Goal: Information Seeking & Learning: Learn about a topic

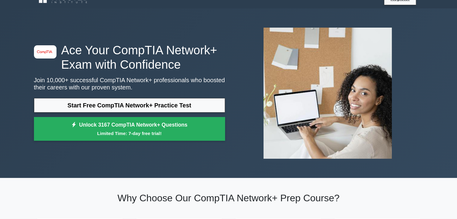
scroll to position [12, 0]
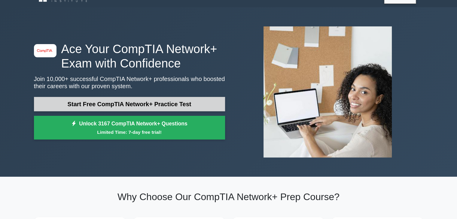
click at [115, 101] on link "Start Free CompTIA Network+ Practice Test" at bounding box center [129, 104] width 191 height 14
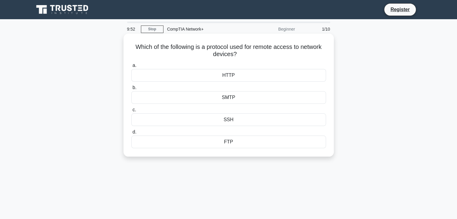
click at [208, 121] on div "SSH" at bounding box center [228, 120] width 195 height 13
click at [131, 112] on input "c. SSH" at bounding box center [131, 110] width 0 height 4
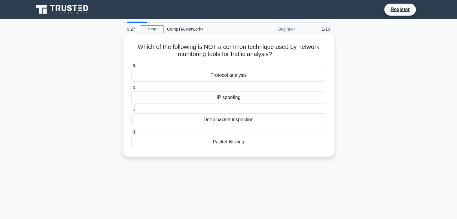
click at [216, 81] on div "Protocol analysis" at bounding box center [228, 75] width 195 height 13
click at [131, 68] on input "a. Protocol analysis" at bounding box center [131, 66] width 0 height 4
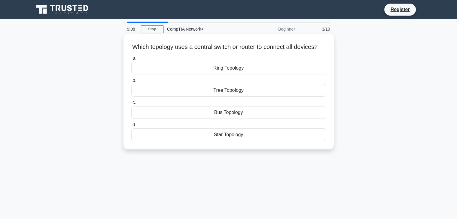
click at [232, 141] on div "Star Topology" at bounding box center [228, 135] width 195 height 13
click at [131, 127] on input "d. Star Topology" at bounding box center [131, 125] width 0 height 4
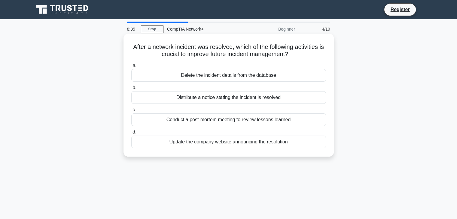
click at [238, 140] on div "Update the company website announcing the resolution" at bounding box center [228, 142] width 195 height 13
click at [131, 134] on input "d. Update the company website announcing the resolution" at bounding box center [131, 132] width 0 height 4
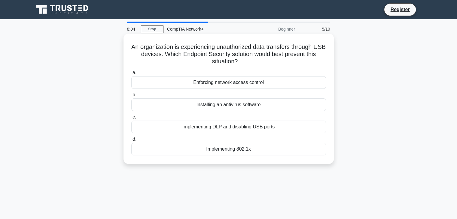
click at [216, 104] on div "Installing an antivirus software" at bounding box center [228, 105] width 195 height 13
click at [131, 97] on input "b. Installing an antivirus software" at bounding box center [131, 95] width 0 height 4
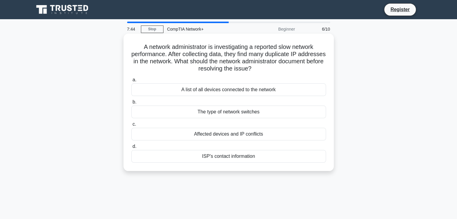
click at [221, 89] on div "A list of all devices connected to the network" at bounding box center [228, 90] width 195 height 13
click at [131, 82] on input "a. A list of all devices connected to the network" at bounding box center [131, 80] width 0 height 4
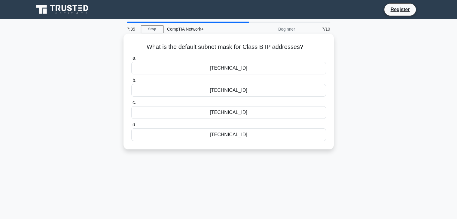
click at [220, 134] on div "255.255.255.0" at bounding box center [228, 135] width 195 height 13
click at [131, 127] on input "d. 255.255.255.0" at bounding box center [131, 125] width 0 height 4
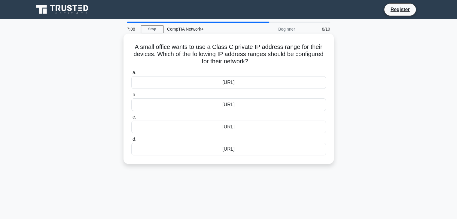
click at [218, 106] on div "192.168.0.0/16" at bounding box center [228, 105] width 195 height 13
click at [131, 97] on input "b. 192.168.0.0/16" at bounding box center [131, 95] width 0 height 4
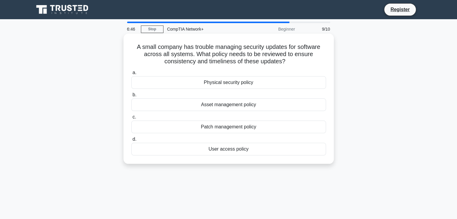
click at [217, 104] on div "Asset management policy" at bounding box center [228, 105] width 195 height 13
click at [131, 97] on input "b. Asset management policy" at bounding box center [131, 95] width 0 height 4
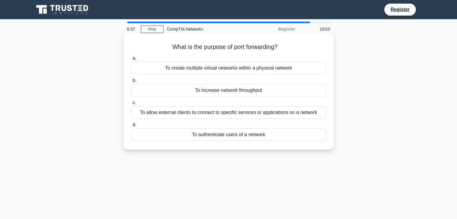
click at [241, 131] on div "To authenticate users of a network" at bounding box center [228, 135] width 195 height 13
click at [131, 127] on input "d. To authenticate users of a network" at bounding box center [131, 125] width 0 height 4
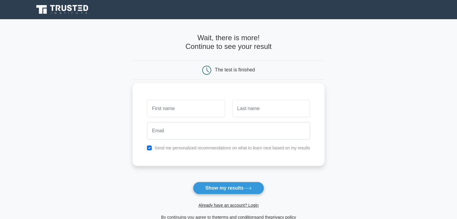
click at [180, 110] on input "text" at bounding box center [186, 108] width 78 height 17
type input "emis"
click at [239, 103] on input "text" at bounding box center [271, 108] width 78 height 17
type input "gnahatakan"
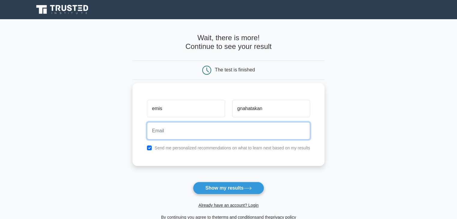
click at [237, 134] on input "email" at bounding box center [228, 130] width 163 height 17
type input "emishnahatakan@gmail.com"
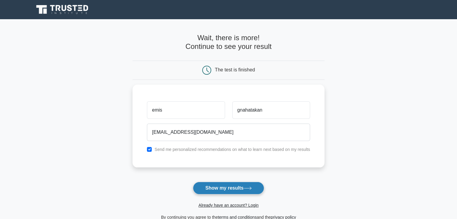
click at [226, 192] on button "Show my results" at bounding box center [228, 188] width 71 height 13
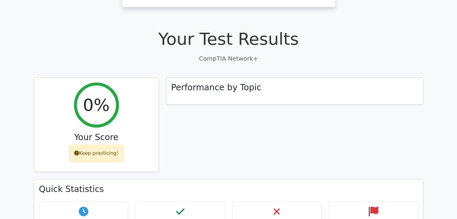
scroll to position [144, 0]
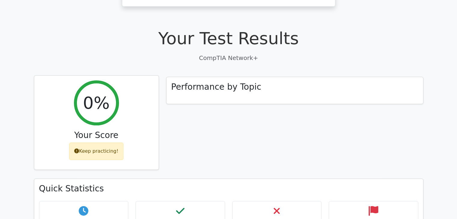
click at [97, 93] on h2 "0%" at bounding box center [96, 103] width 27 height 20
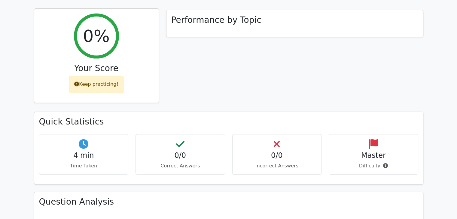
scroll to position [229, 0]
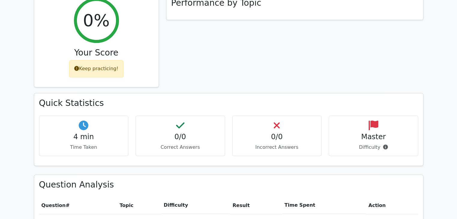
click at [375, 133] on h4 "Master" at bounding box center [373, 137] width 79 height 9
click at [248, 133] on h4 "0/0" at bounding box center [277, 137] width 79 height 9
click at [270, 133] on h4 "0/0" at bounding box center [277, 137] width 79 height 9
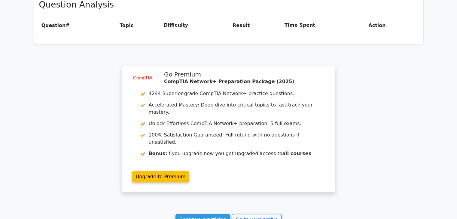
scroll to position [445, 0]
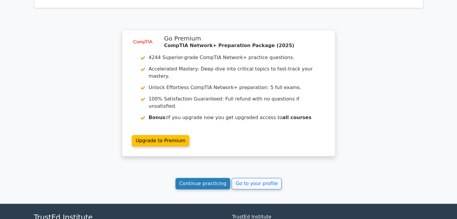
click at [210, 178] on link "Continue practicing" at bounding box center [203, 183] width 55 height 11
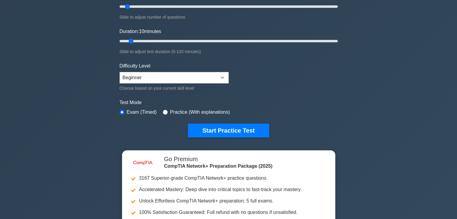
scroll to position [84, 0]
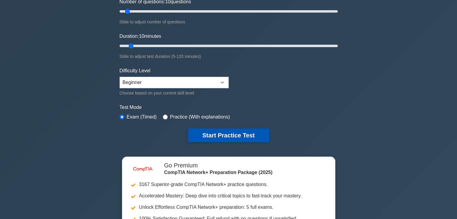
click at [215, 137] on button "Start Practice Test" at bounding box center [228, 136] width 81 height 14
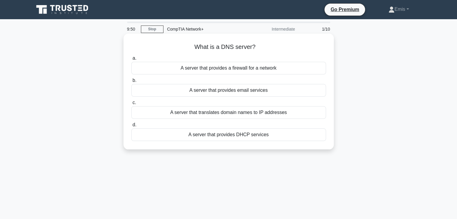
click at [216, 111] on div "A server that translates domain names to IP addresses" at bounding box center [228, 112] width 195 height 13
click at [131, 105] on input "c. A server that translates domain names to IP addresses" at bounding box center [131, 103] width 0 height 4
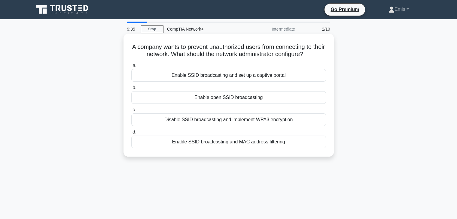
click at [195, 141] on div "Enable SSID broadcasting and MAC address filtering" at bounding box center [228, 142] width 195 height 13
click at [131, 134] on input "d. Enable SSID broadcasting and MAC address filtering" at bounding box center [131, 132] width 0 height 4
